Goal: Information Seeking & Learning: Find specific fact

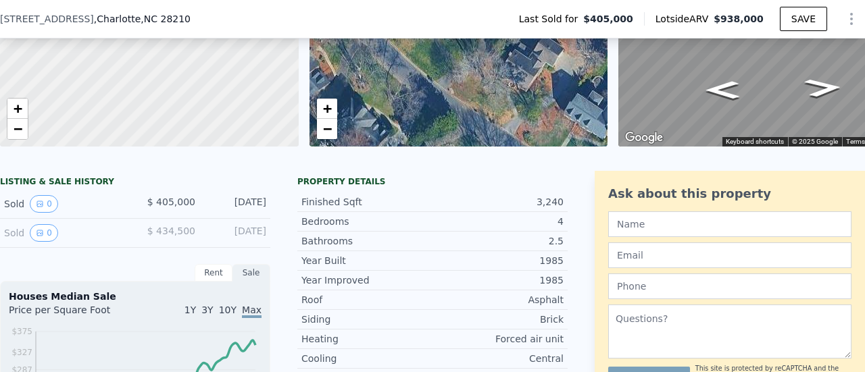
scroll to position [5, 0]
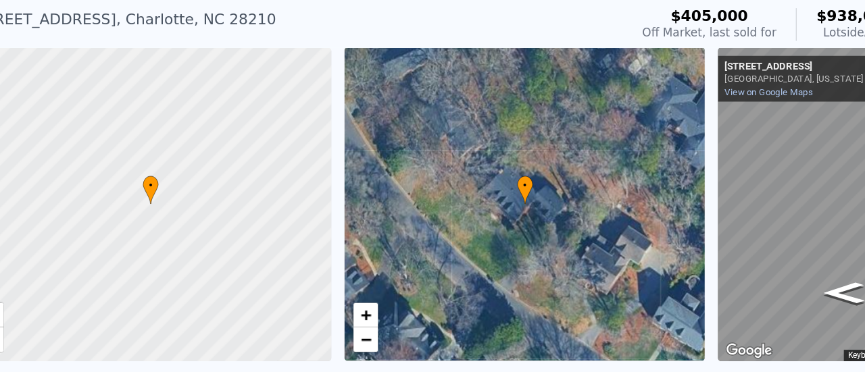
click at [220, 266] on div at bounding box center [149, 207] width 358 height 312
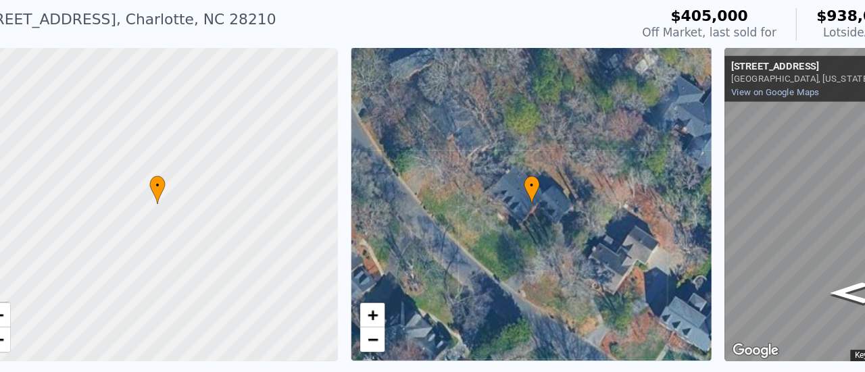
scroll to position [0, 5]
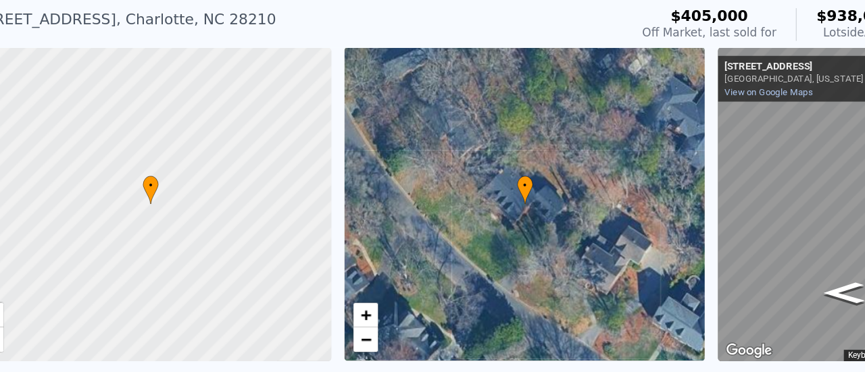
click at [121, 191] on div at bounding box center [149, 207] width 358 height 312
click at [320, 323] on link "−" at bounding box center [327, 318] width 20 height 20
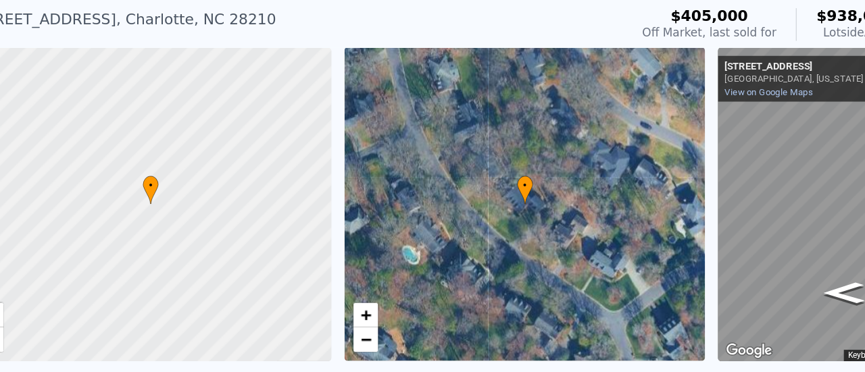
drag, startPoint x: 320, startPoint y: 323, endPoint x: 84, endPoint y: 151, distance: 291.5
click at [84, 151] on div at bounding box center [149, 207] width 358 height 312
click at [330, 317] on span "−" at bounding box center [326, 318] width 9 height 17
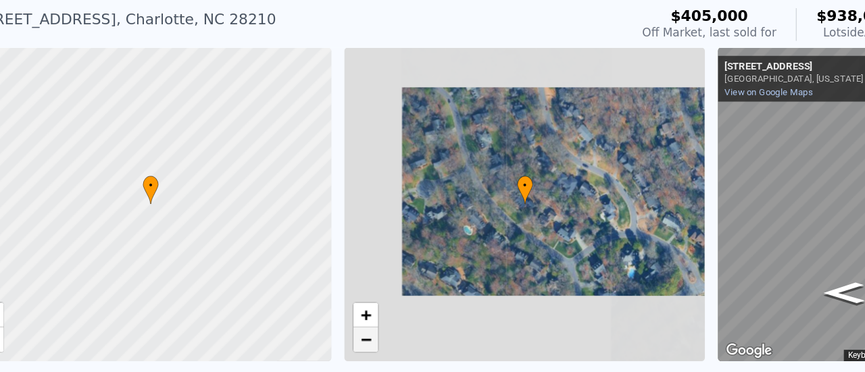
click at [330, 317] on span "−" at bounding box center [326, 318] width 9 height 17
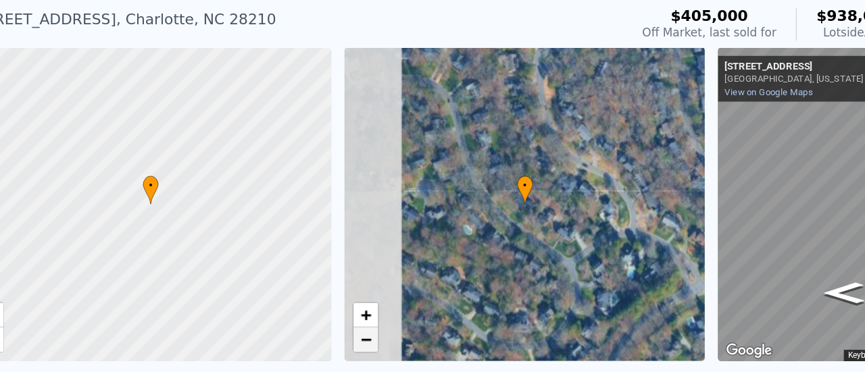
click at [330, 317] on span "−" at bounding box center [326, 318] width 9 height 17
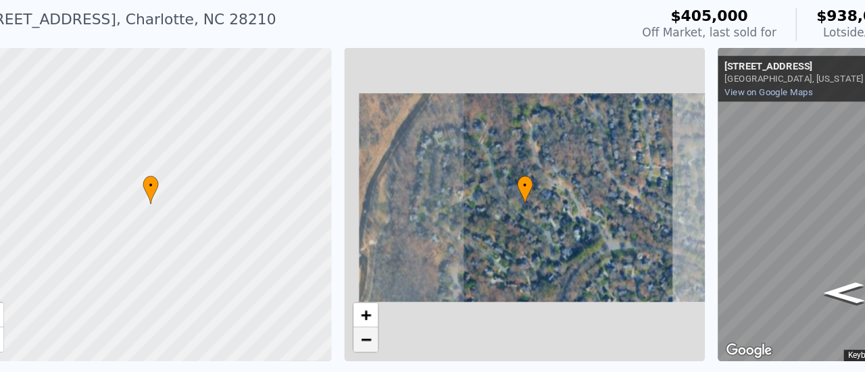
click at [330, 317] on span "−" at bounding box center [326, 318] width 9 height 17
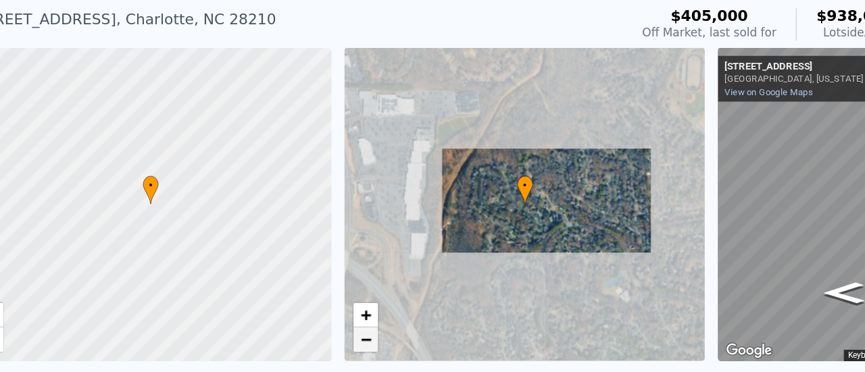
click at [330, 317] on span "−" at bounding box center [326, 318] width 9 height 17
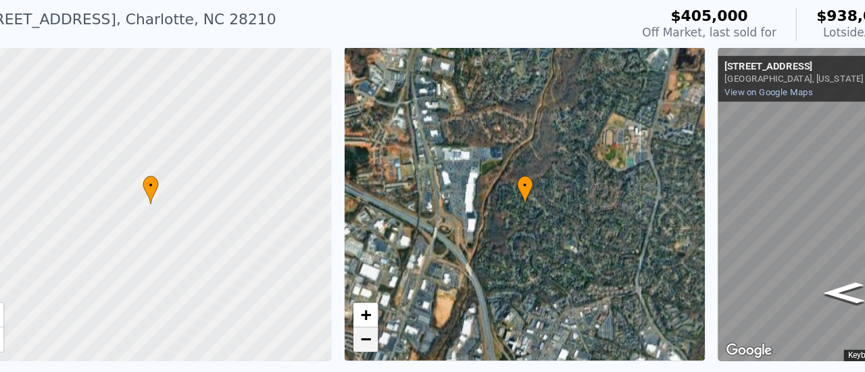
click at [330, 317] on span "−" at bounding box center [326, 318] width 9 height 17
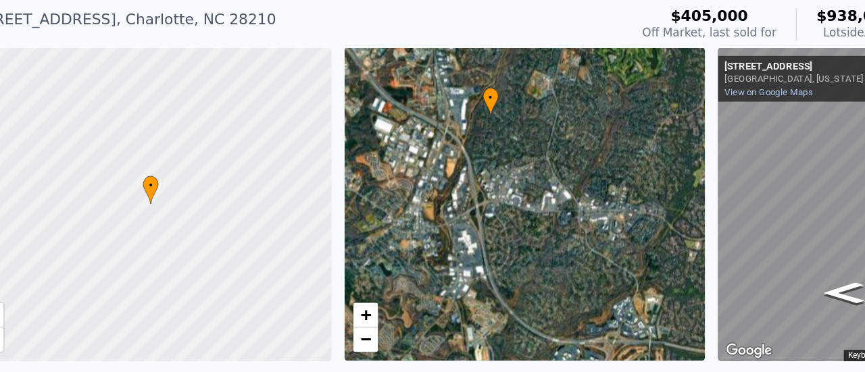
drag, startPoint x: 466, startPoint y: 225, endPoint x: 437, endPoint y: 152, distance: 78.3
click at [437, 152] on div "• + −" at bounding box center [459, 205] width 299 height 259
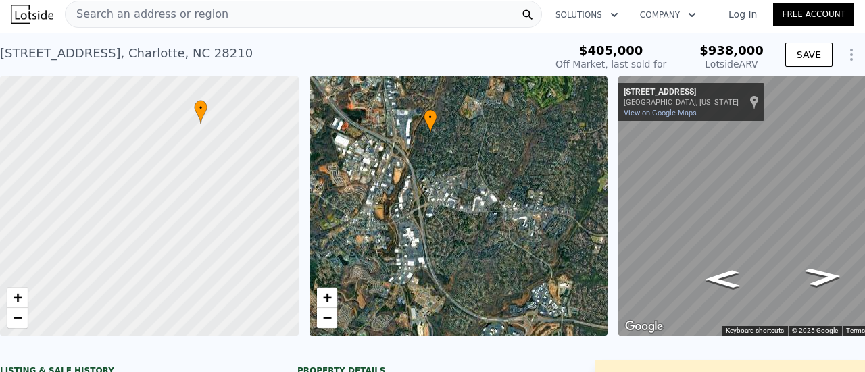
drag, startPoint x: 158, startPoint y: 294, endPoint x: 212, endPoint y: 209, distance: 100.9
click at [212, 209] on div at bounding box center [152, 202] width 358 height 312
click at [20, 299] on span "+" at bounding box center [18, 297] width 9 height 17
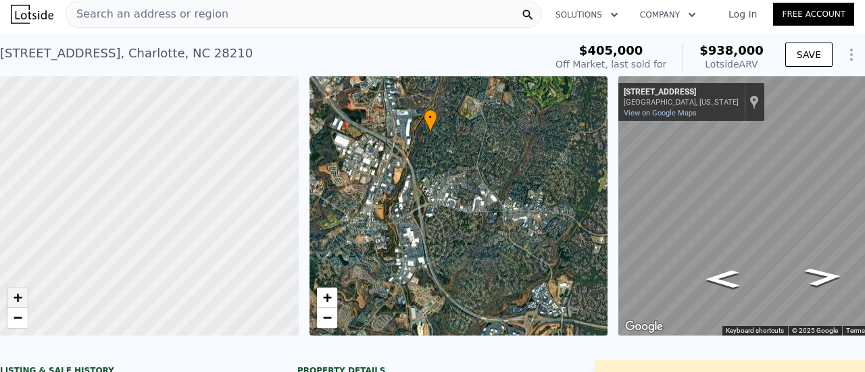
click at [20, 299] on span "+" at bounding box center [18, 297] width 9 height 17
drag, startPoint x: 224, startPoint y: 98, endPoint x: 101, endPoint y: 401, distance: 327.0
click at [101, 372] on html "Search an address or region Solutions Company Open main menu Log In Free Accoun…" at bounding box center [432, 186] width 865 height 372
drag, startPoint x: 244, startPoint y: 187, endPoint x: 154, endPoint y: 200, distance: 90.8
click at [154, 200] on div at bounding box center [147, 207] width 358 height 312
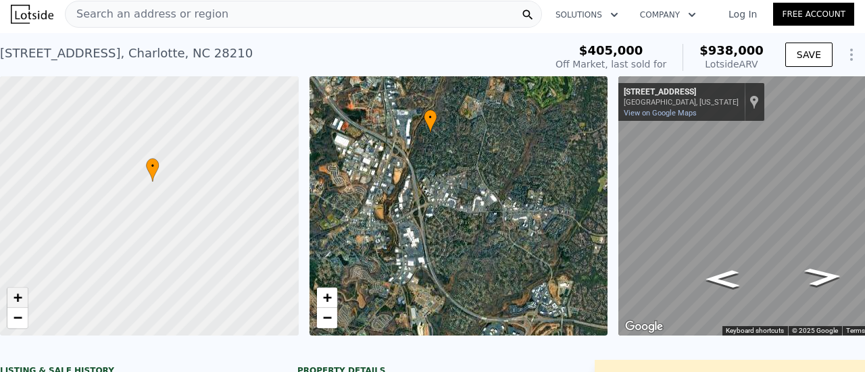
click at [16, 299] on span "+" at bounding box center [18, 297] width 9 height 17
drag, startPoint x: 192, startPoint y: 174, endPoint x: 178, endPoint y: 233, distance: 61.0
click at [178, 233] on div at bounding box center [147, 222] width 358 height 312
drag, startPoint x: 166, startPoint y: 197, endPoint x: 94, endPoint y: 280, distance: 110.2
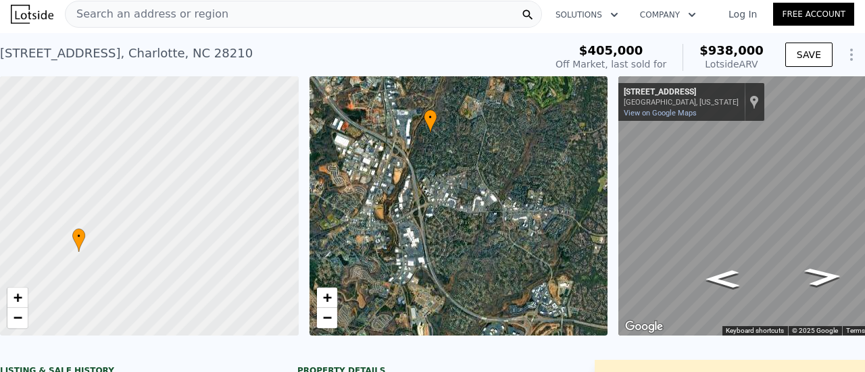
click at [94, 280] on div at bounding box center [149, 207] width 358 height 312
click at [19, 318] on span "−" at bounding box center [18, 318] width 9 height 17
click at [179, 11] on span "Search an address or region" at bounding box center [147, 14] width 163 height 16
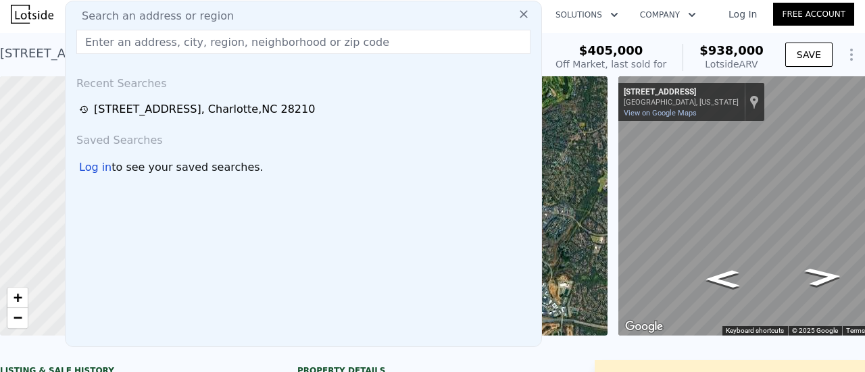
click at [179, 11] on span "Search an address or region" at bounding box center [152, 16] width 163 height 16
click at [257, 39] on input "text" at bounding box center [303, 42] width 454 height 24
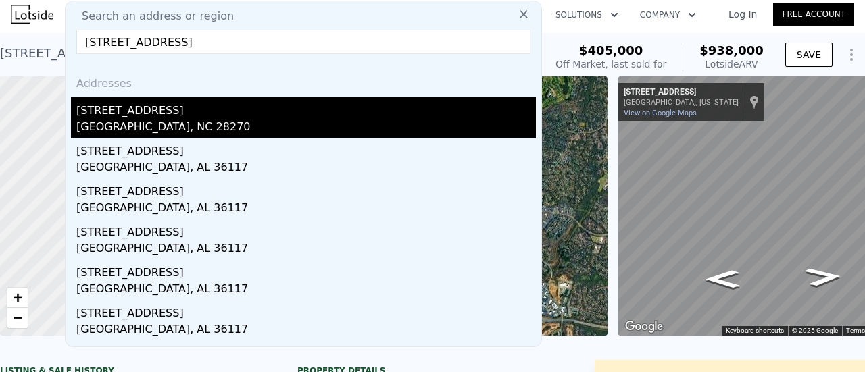
type input "[STREET_ADDRESS]"
click at [184, 116] on div "[STREET_ADDRESS]" at bounding box center [306, 108] width 460 height 22
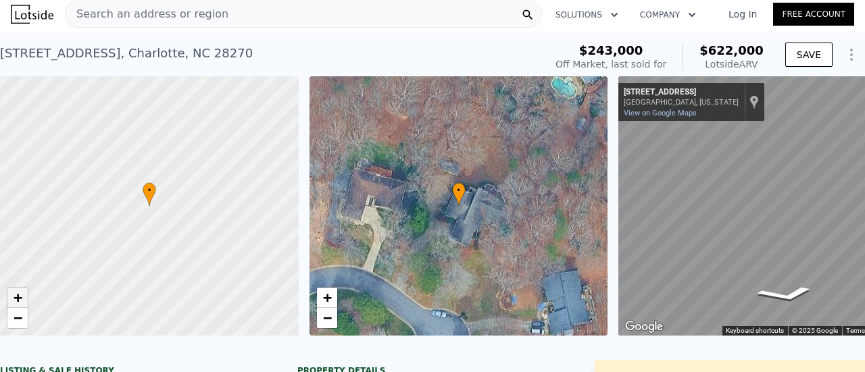
click at [22, 296] on span "+" at bounding box center [18, 297] width 9 height 17
drag, startPoint x: 226, startPoint y: 251, endPoint x: 222, endPoint y: 195, distance: 55.5
click at [222, 195] on div at bounding box center [149, 207] width 358 height 312
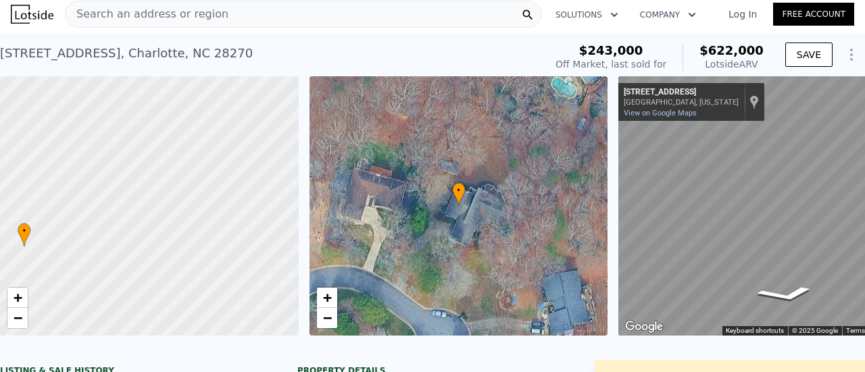
drag, startPoint x: 185, startPoint y: 184, endPoint x: 0, endPoint y: 333, distance: 237.5
click at [0, 333] on div at bounding box center [122, 228] width 358 height 312
drag, startPoint x: 195, startPoint y: 174, endPoint x: 46, endPoint y: 262, distance: 173.0
click at [46, 262] on div at bounding box center [134, 213] width 358 height 312
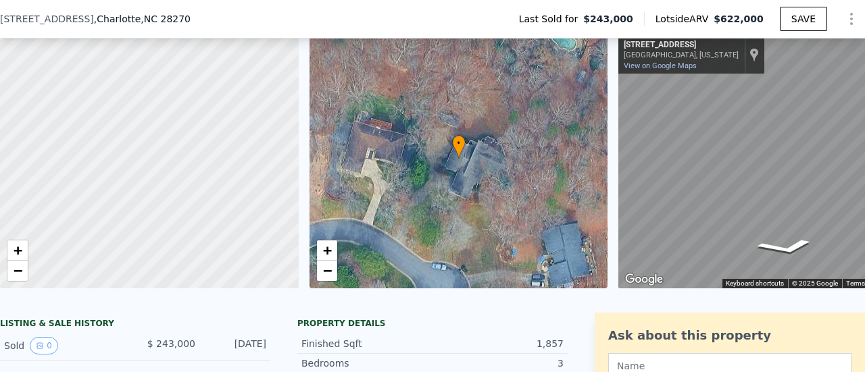
scroll to position [223, 0]
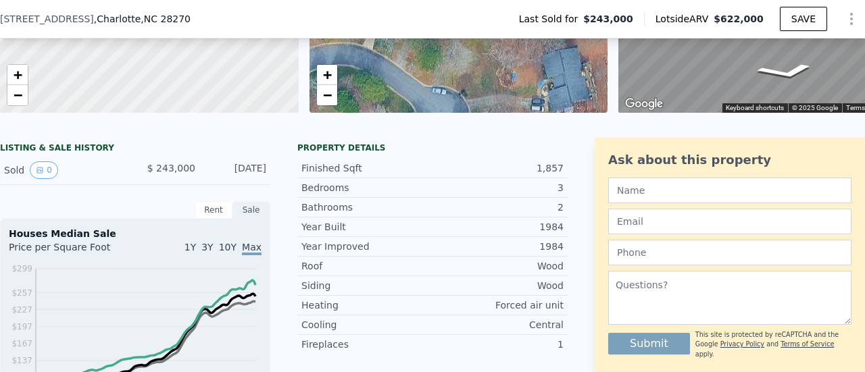
drag, startPoint x: 253, startPoint y: 176, endPoint x: 125, endPoint y: 189, distance: 129.0
click at [125, 185] on div "Sold 0 $ 243,000 [DATE]" at bounding box center [135, 170] width 270 height 29
click at [158, 179] on div "$ 243,000" at bounding box center [165, 171] width 60 height 18
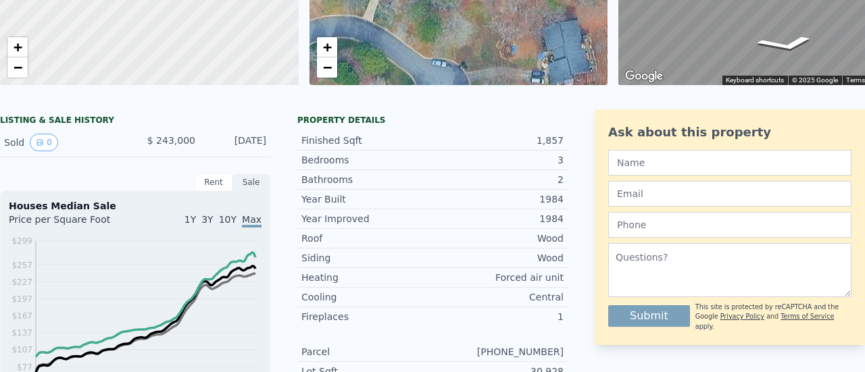
scroll to position [0, 0]
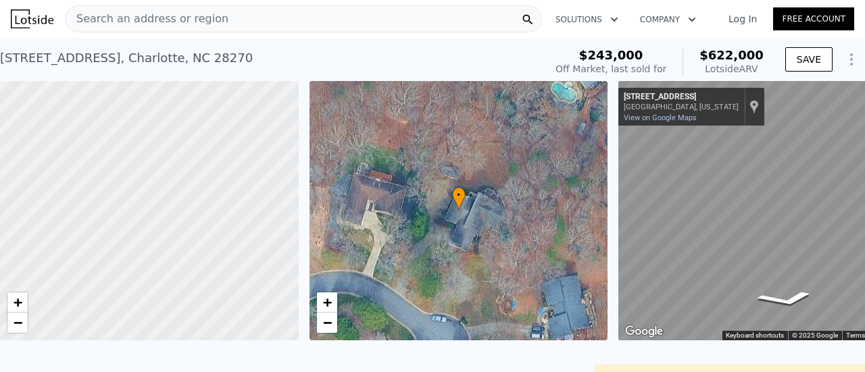
click at [187, 21] on span "Search an address or region" at bounding box center [147, 19] width 163 height 16
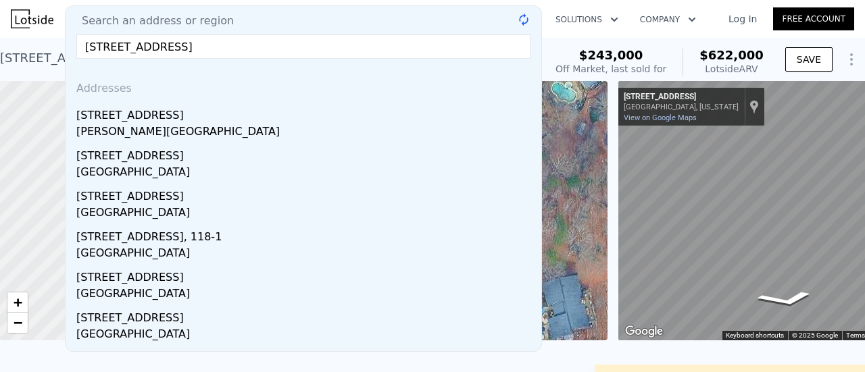
type input "[STREET_ADDRESS]"
